Goal: Information Seeking & Learning: Find specific page/section

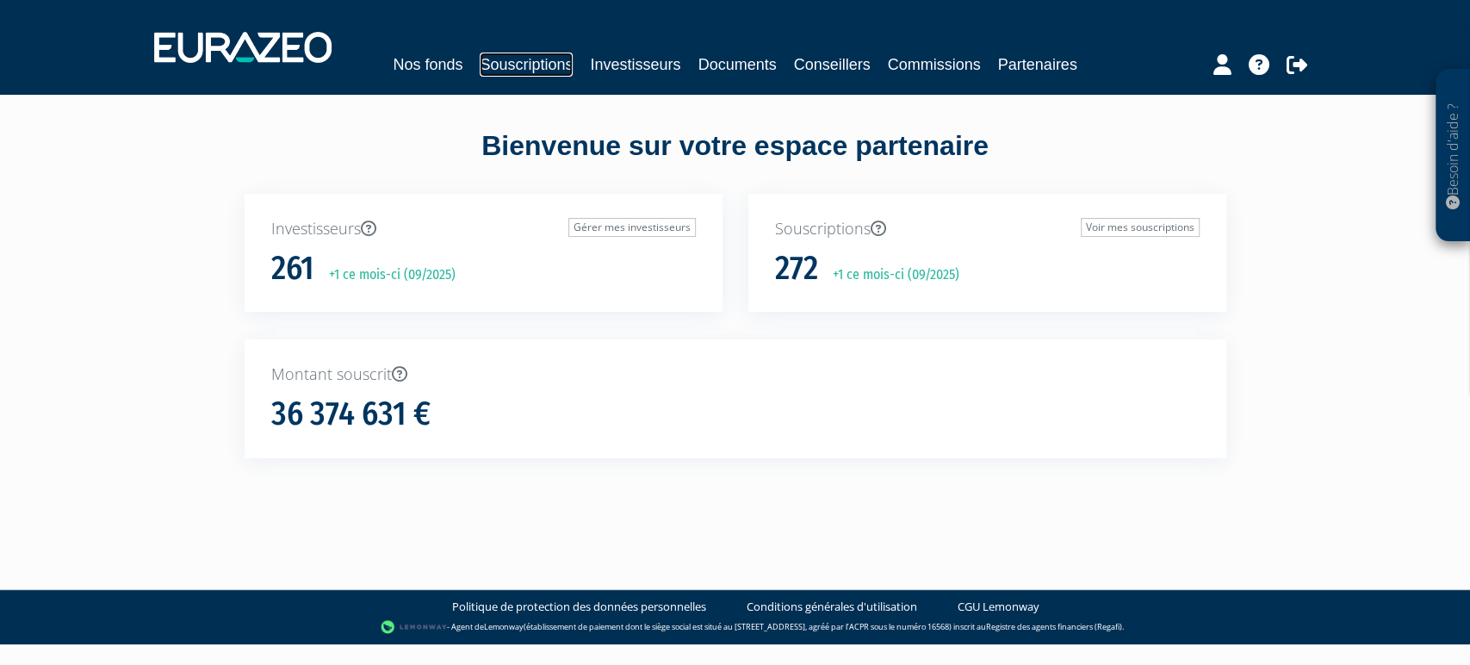
click at [565, 71] on link "Souscriptions" at bounding box center [526, 65] width 93 height 24
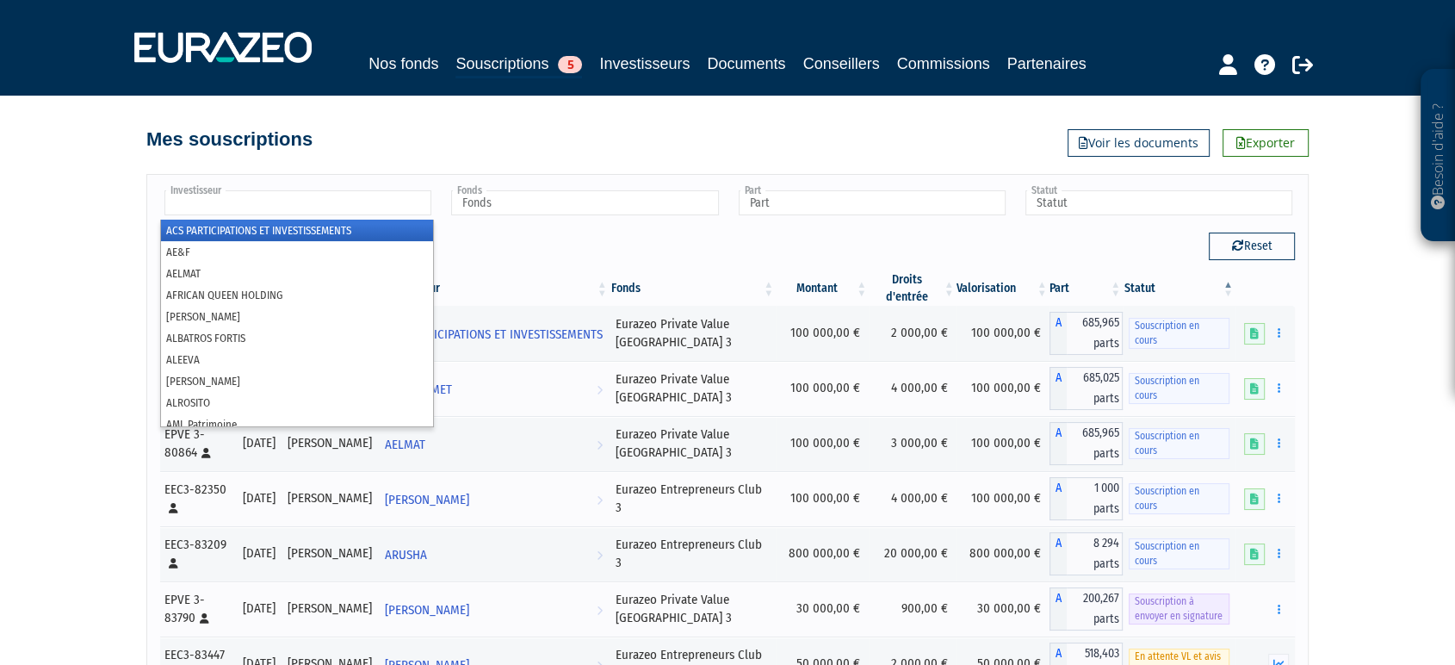
click at [433, 220] on ul at bounding box center [297, 204] width 274 height 32
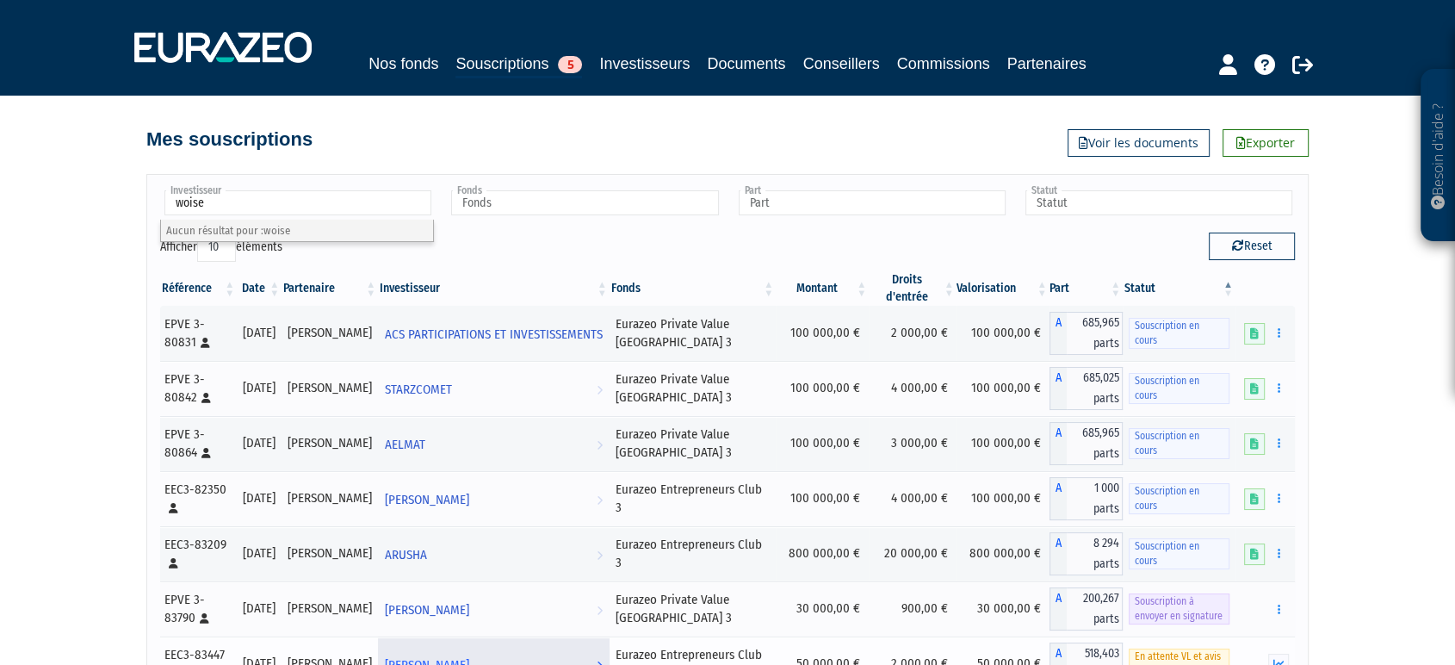
type input "Investisseur"
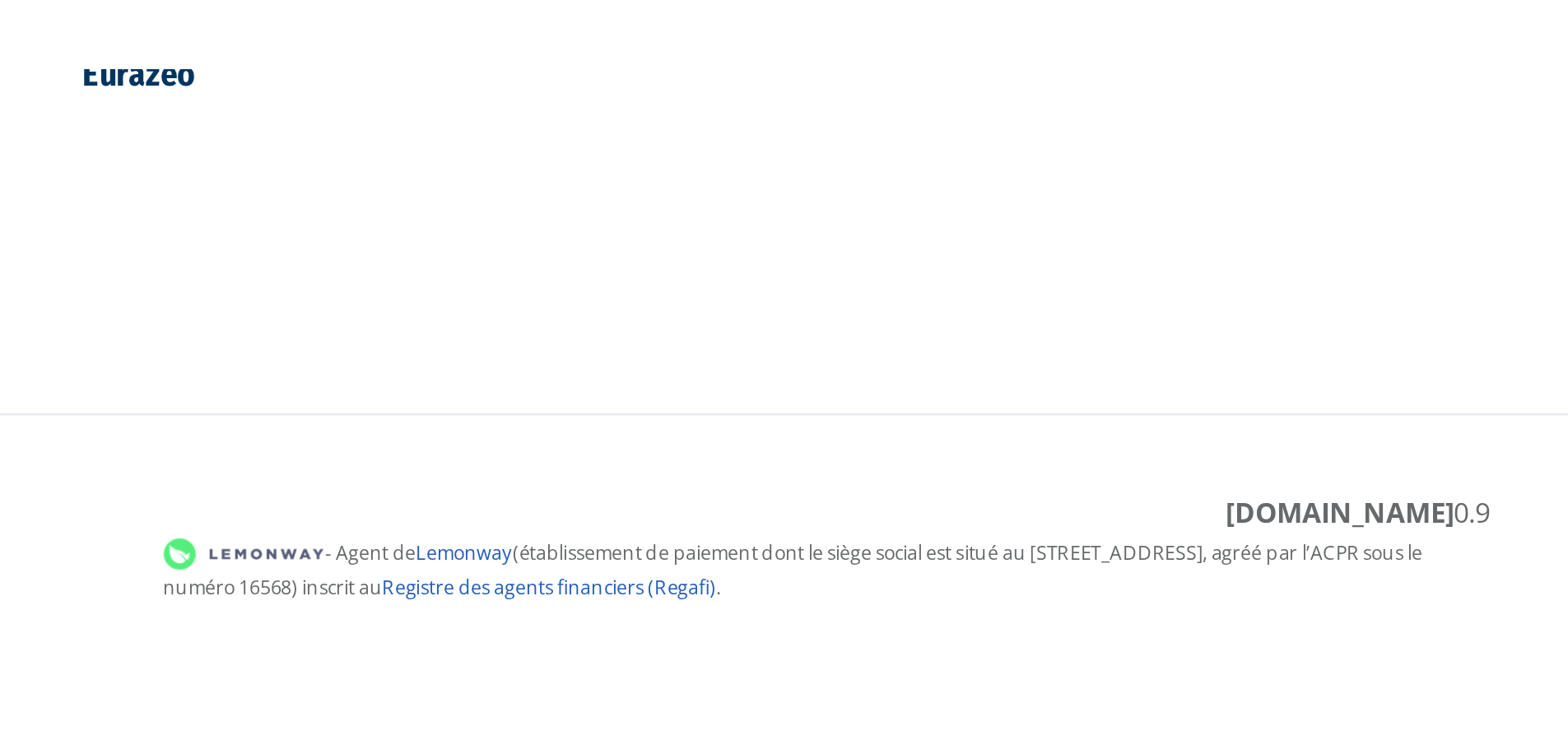
scroll to position [645, 0]
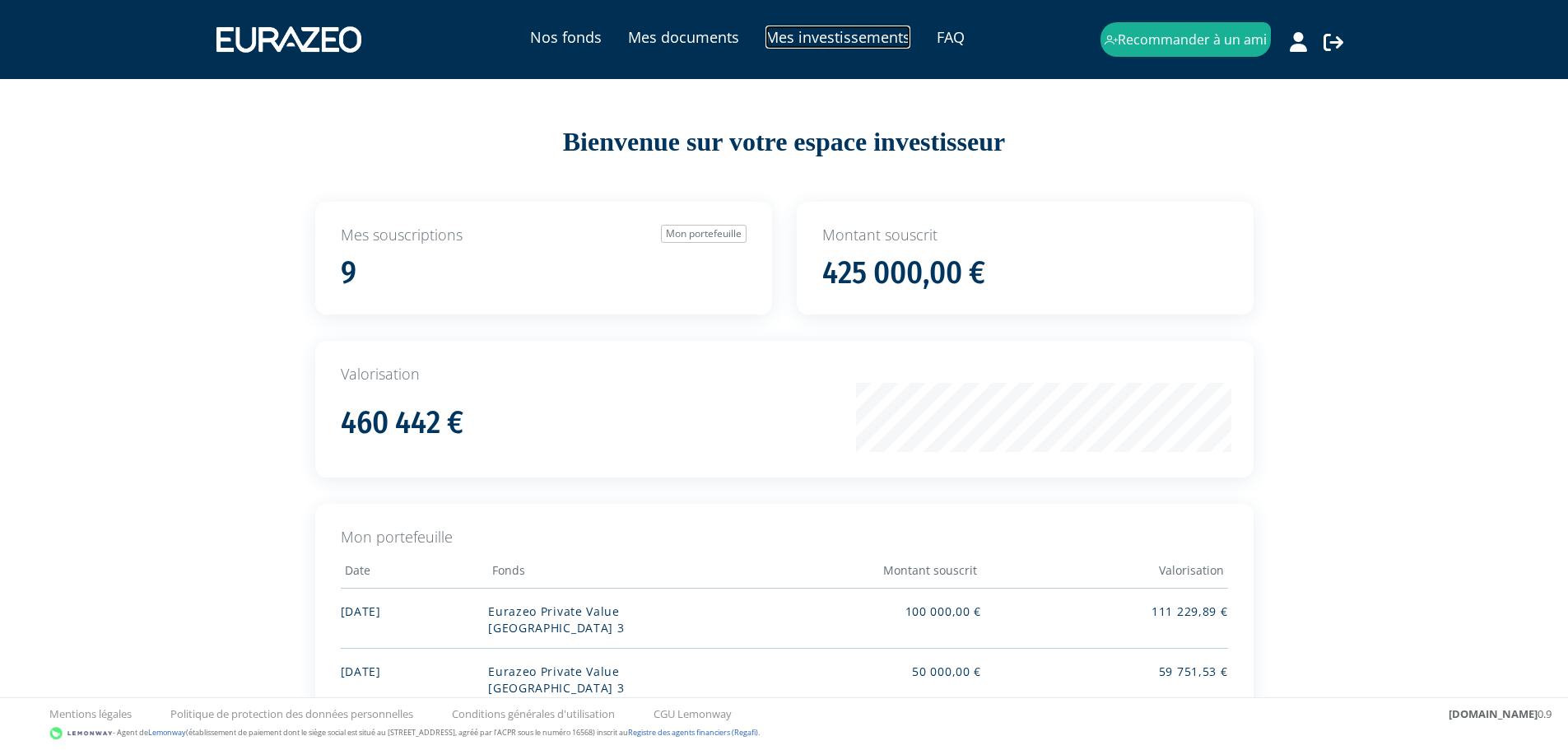
click at [822, 31] on link "Mes investissements" at bounding box center [838, 37] width 145 height 23
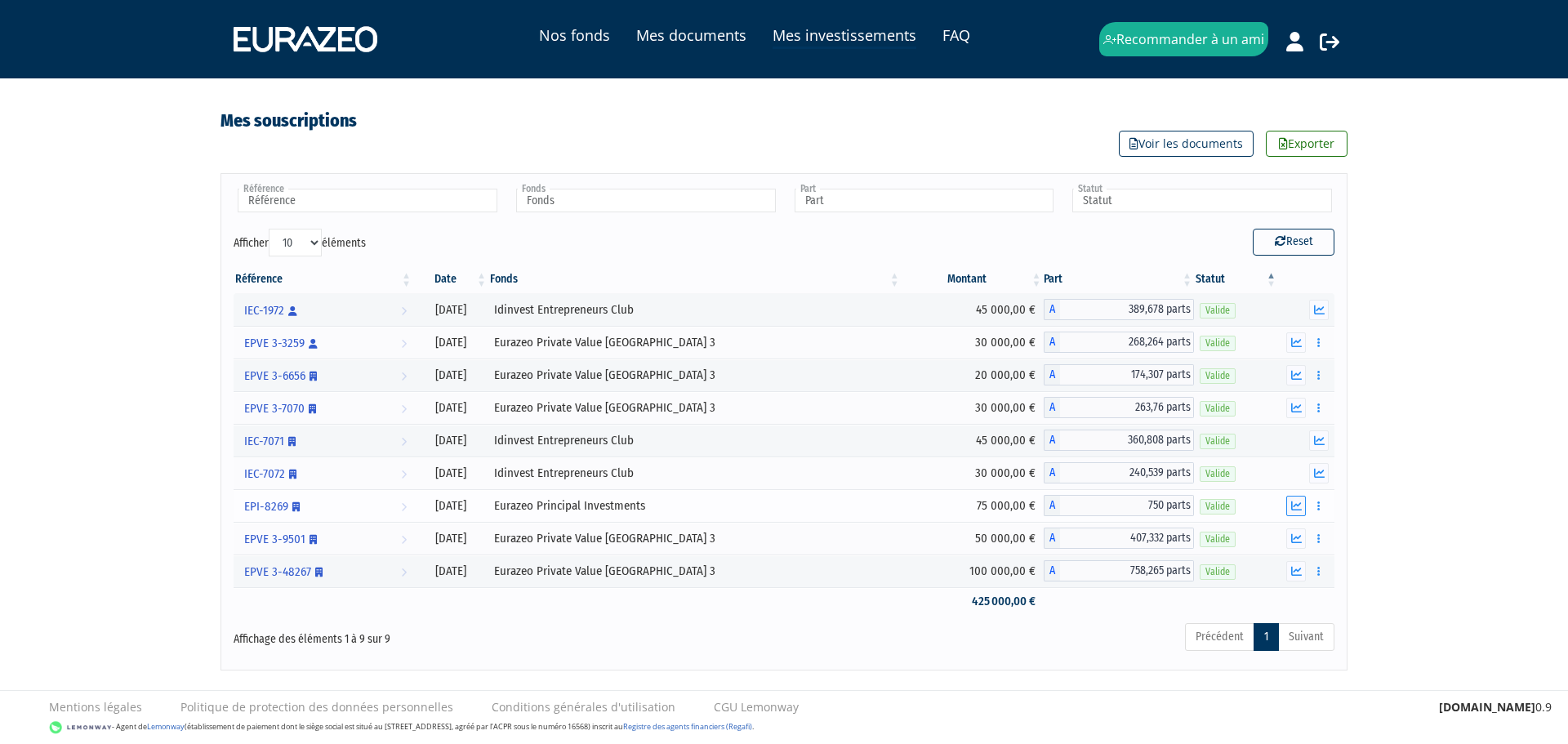
click at [1300, 508] on icon "button" at bounding box center [1296, 506] width 10 height 10
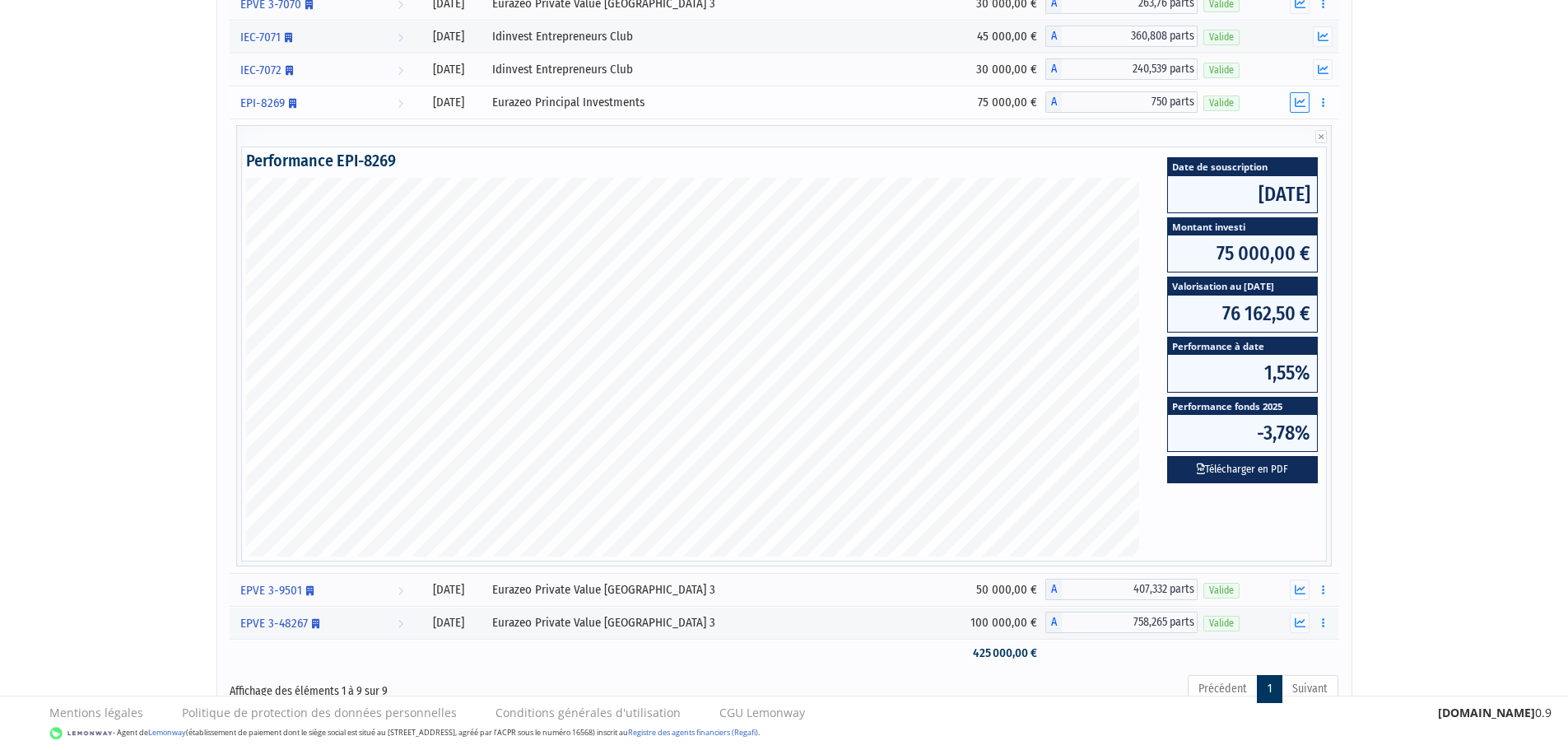
scroll to position [412, 0]
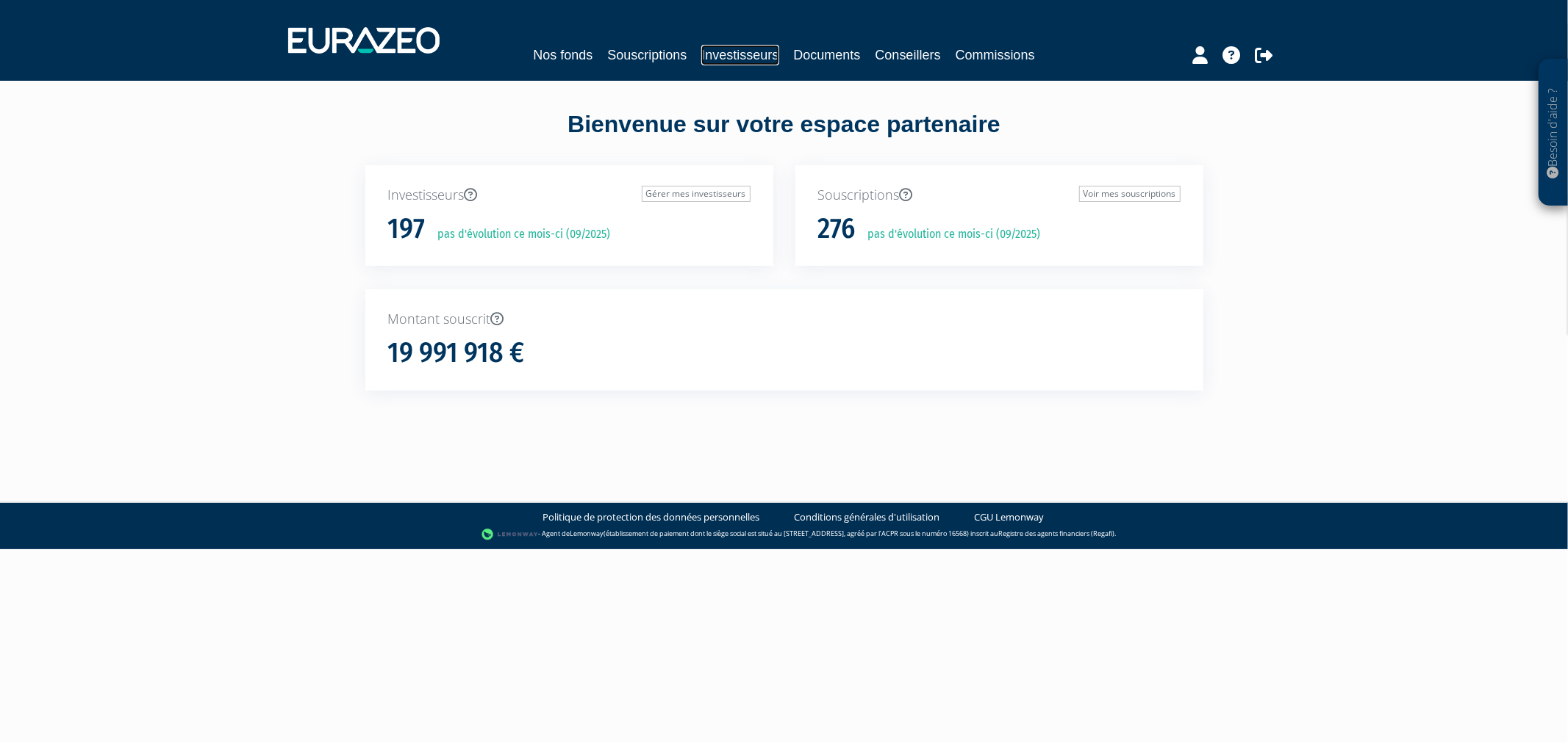
click at [722, 62] on link "Investisseurs" at bounding box center [739, 55] width 77 height 20
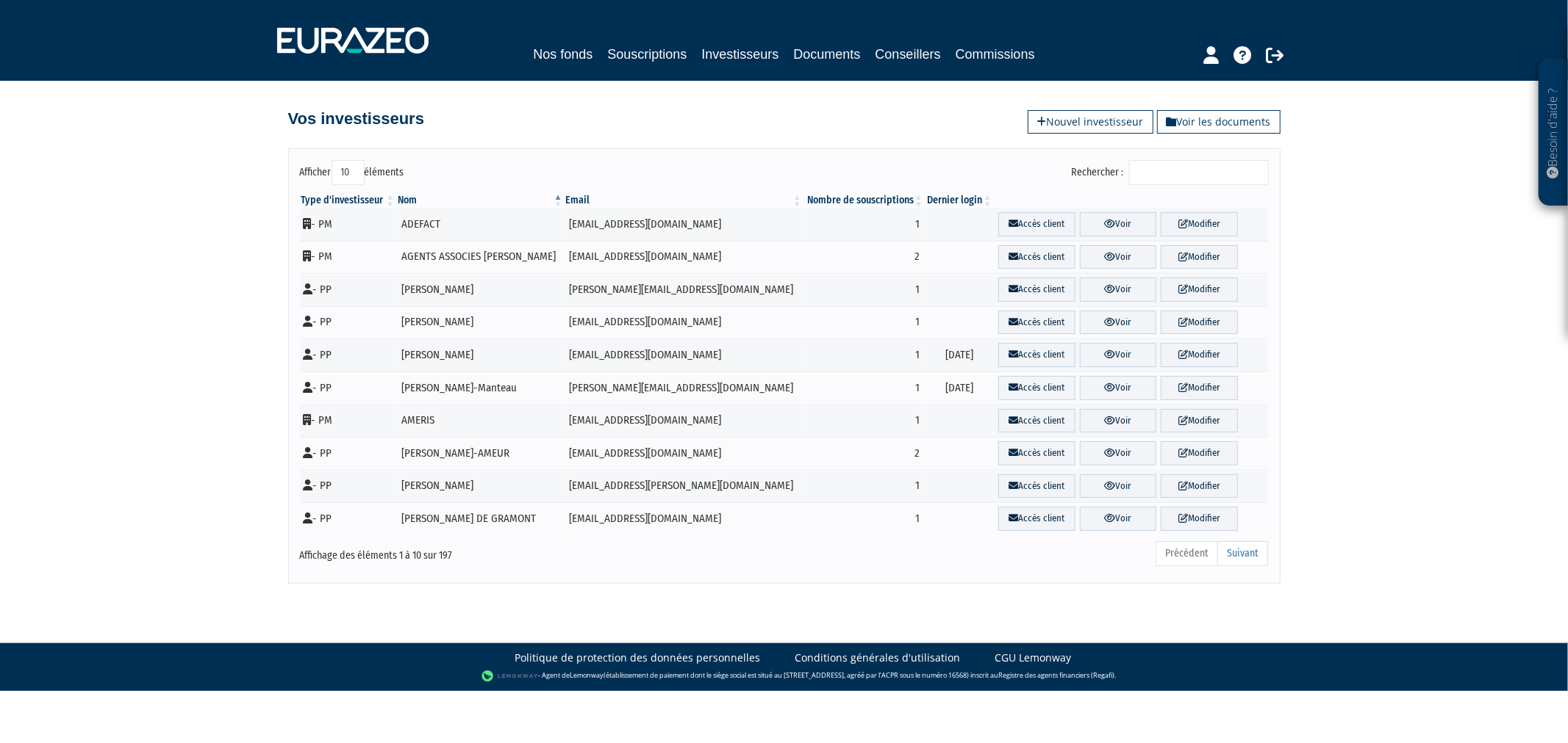
click at [1210, 177] on input "Rechercher :" at bounding box center [1199, 172] width 140 height 25
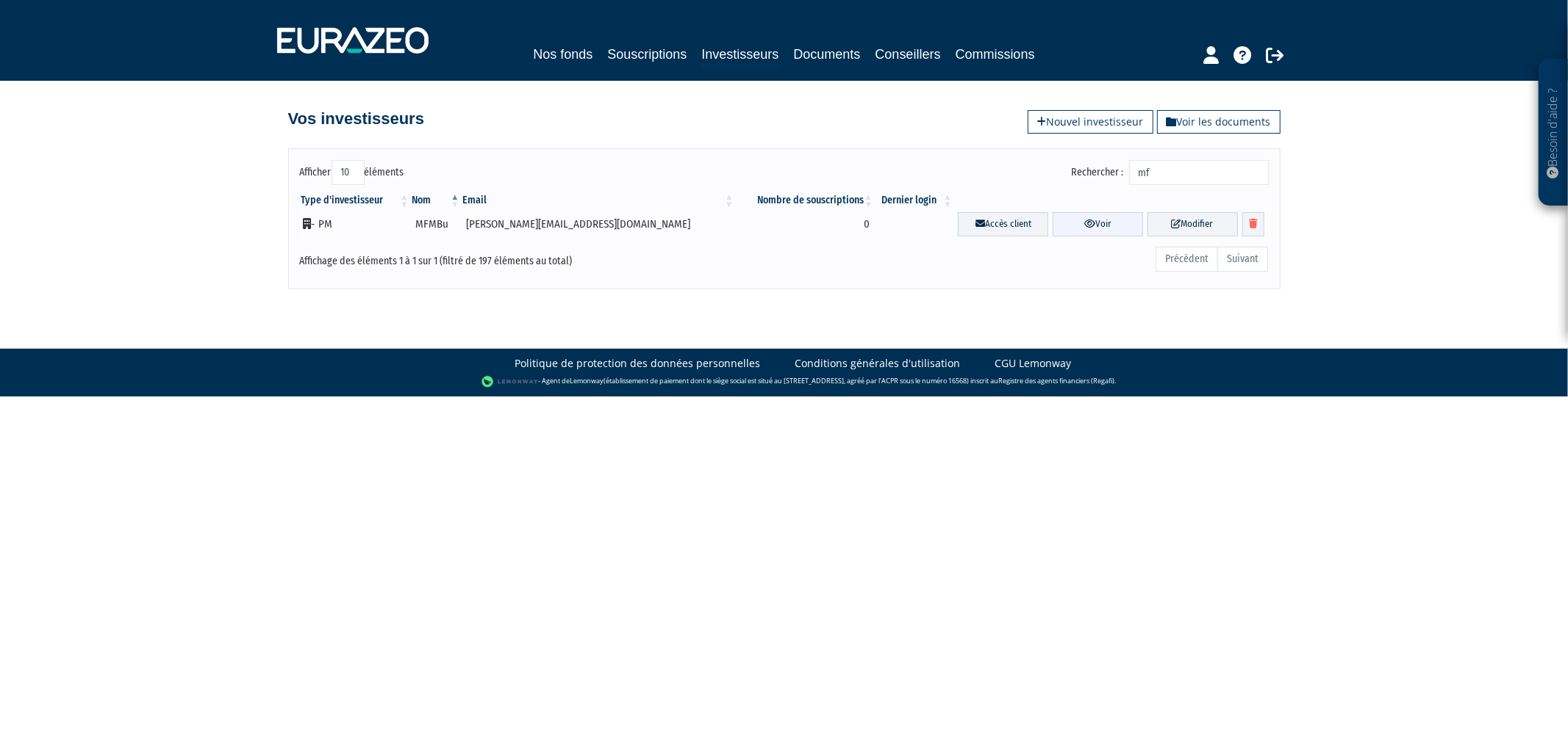
type input "mf"
click at [1052, 228] on link "Voir" at bounding box center [1098, 224] width 90 height 24
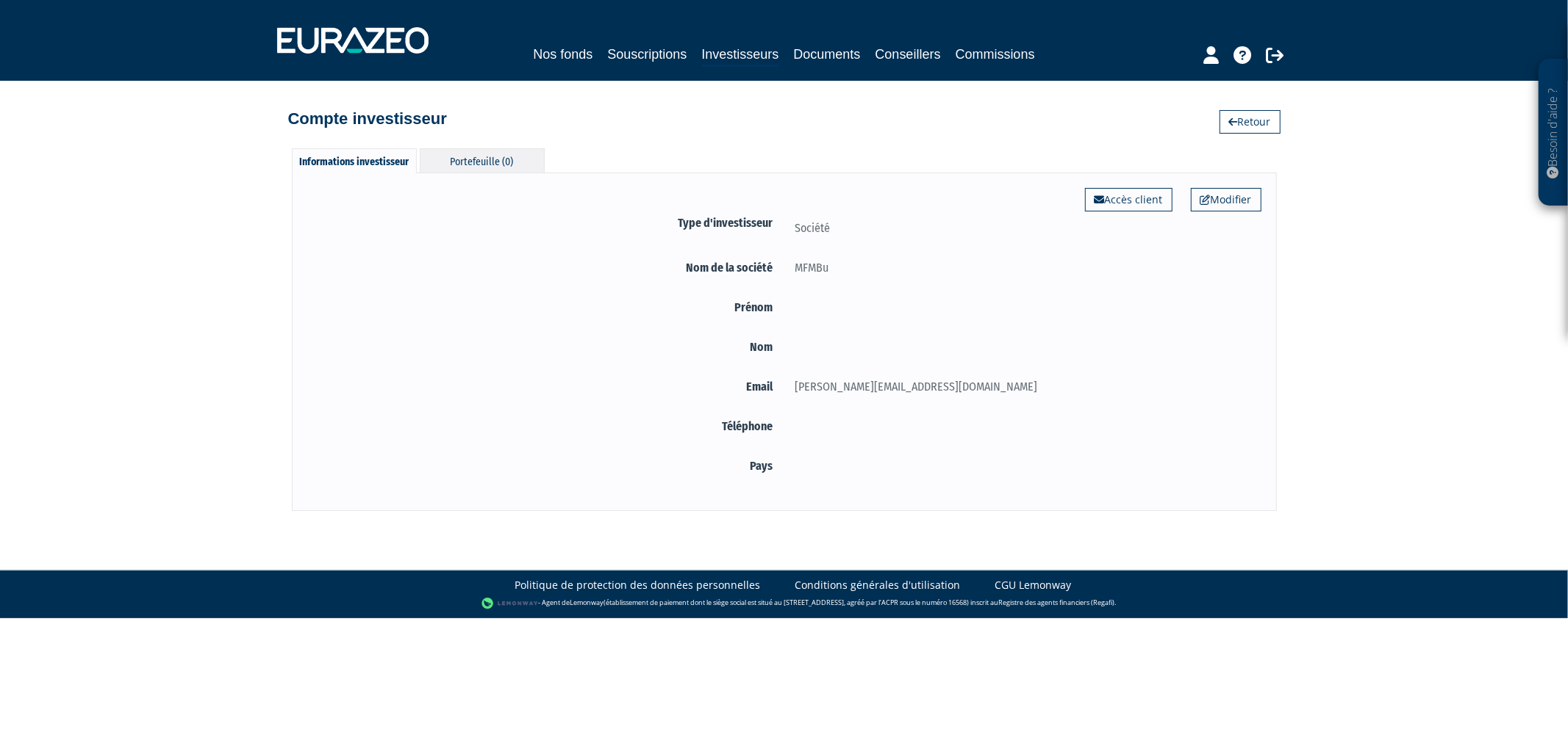
click at [513, 156] on div "Portefeuille (0)" at bounding box center [482, 160] width 125 height 24
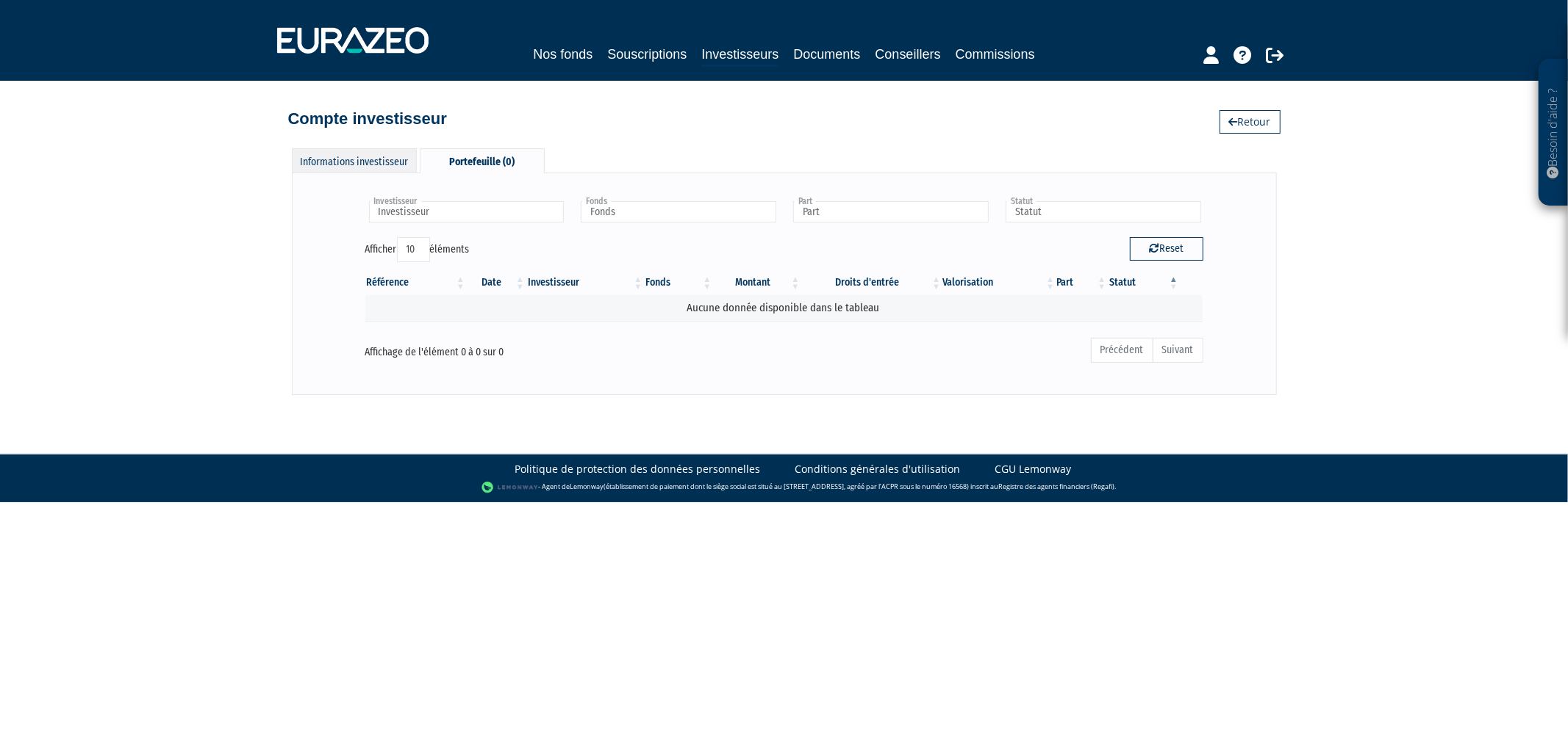
click at [397, 154] on div "Informations investisseur" at bounding box center [354, 160] width 125 height 24
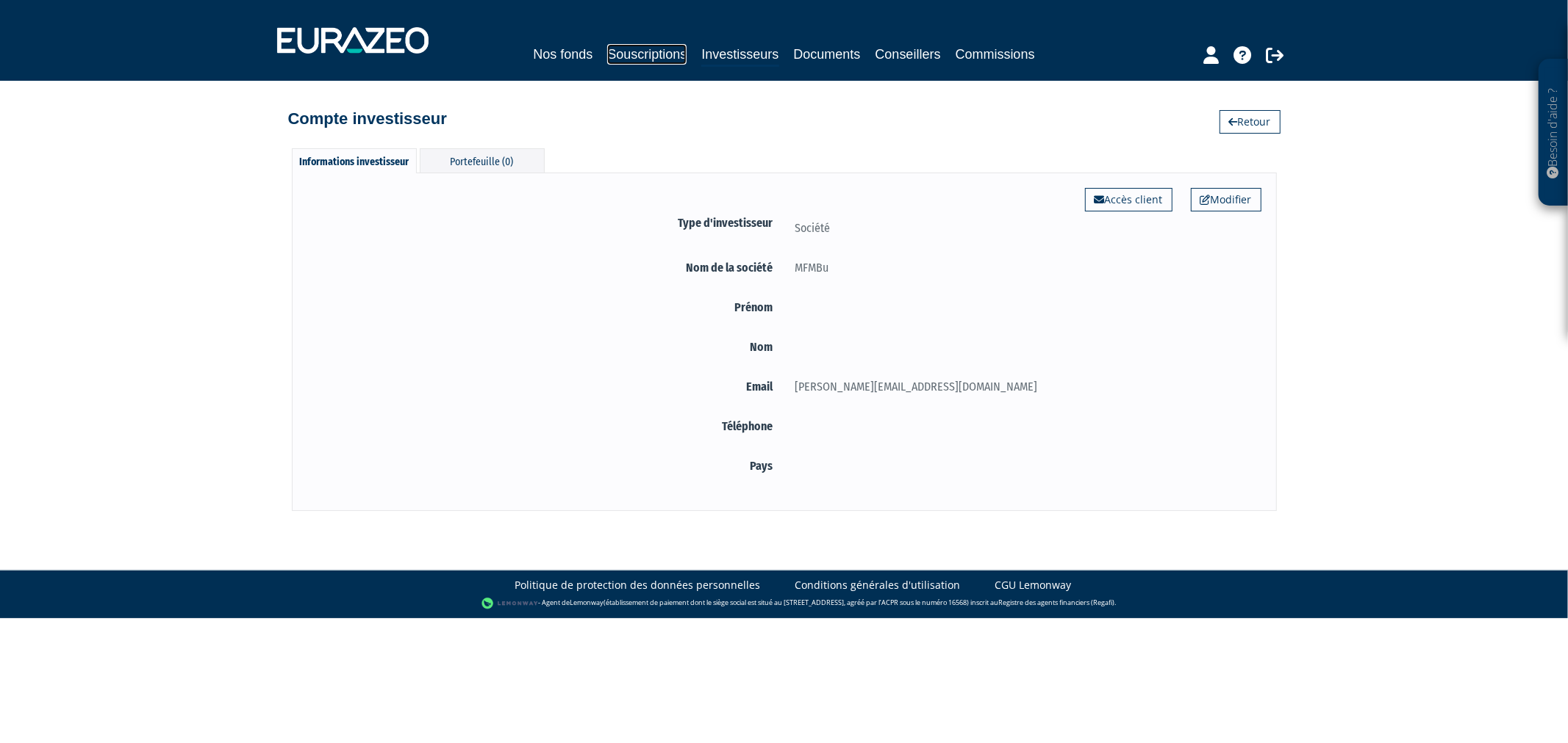
click at [621, 53] on link "Souscriptions" at bounding box center [646, 55] width 79 height 20
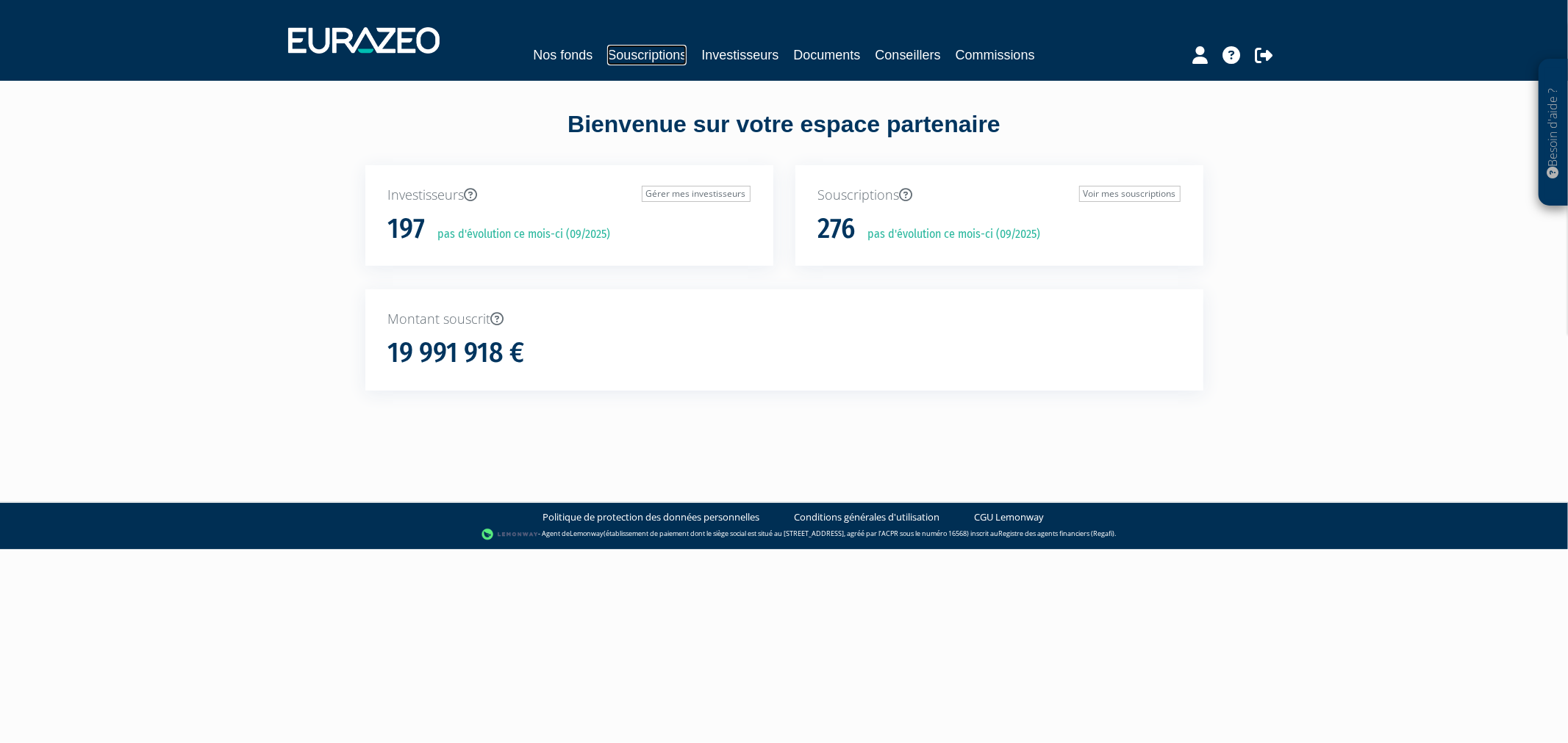
drag, startPoint x: 0, startPoint y: 0, endPoint x: 627, endPoint y: 50, distance: 629.0
click at [627, 50] on link "Souscriptions" at bounding box center [646, 55] width 79 height 20
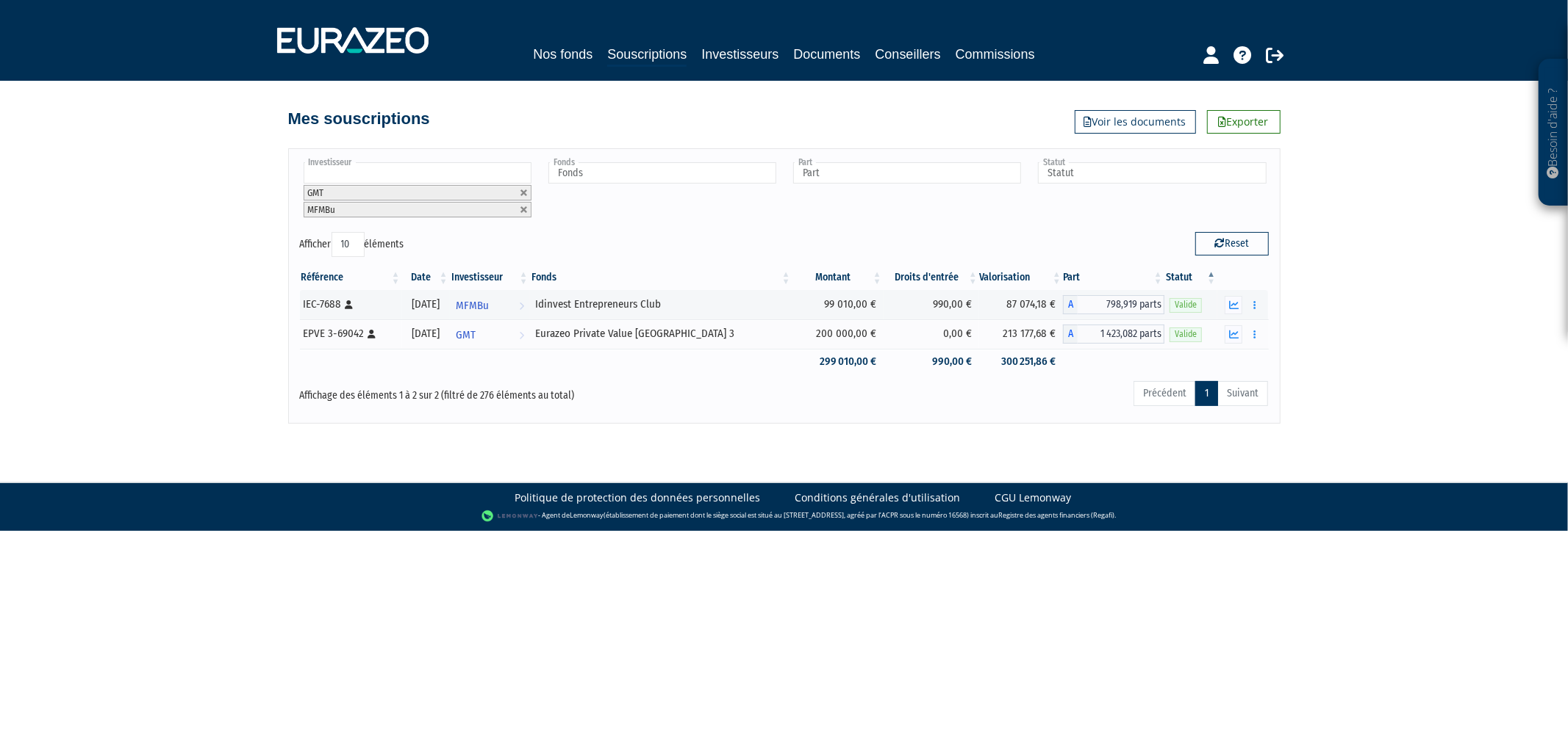
click at [752, 32] on div "Nos fonds Souscriptions Investisseurs Documents Conseillers Commissions" at bounding box center [784, 40] width 1035 height 55
click at [741, 52] on link "Investisseurs" at bounding box center [739, 55] width 77 height 20
